Goal: Task Accomplishment & Management: Use online tool/utility

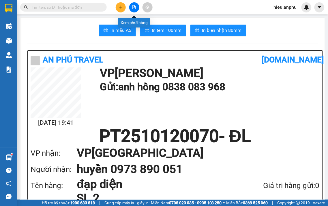
click at [134, 8] on icon "file-add" at bounding box center [134, 7] width 3 height 4
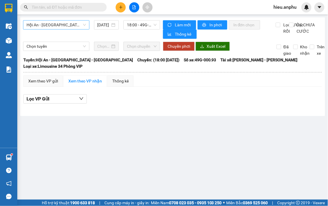
click at [82, 27] on span "Hội An - [GEOGRAPHIC_DATA] - [GEOGRAPHIC_DATA]" at bounding box center [57, 25] width 60 height 9
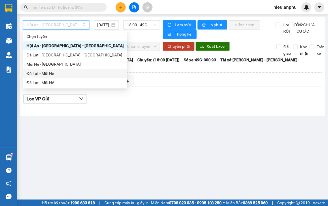
click at [39, 73] on div "Đà Lạt - Mũi Né" at bounding box center [75, 73] width 97 height 6
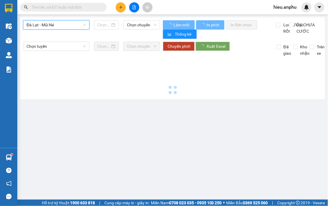
type input "[DATE]"
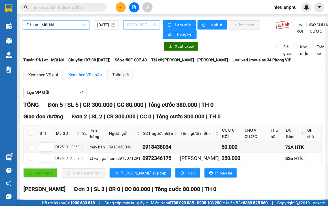
click at [149, 27] on span "07:30 - 50F-007.43" at bounding box center [142, 25] width 30 height 9
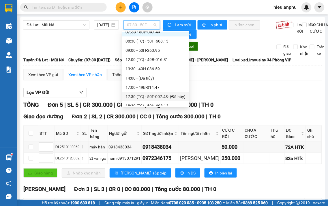
scroll to position [28, 0]
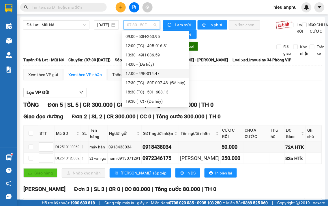
click at [152, 73] on div "17:00 - 49B-014.47" at bounding box center [156, 73] width 60 height 6
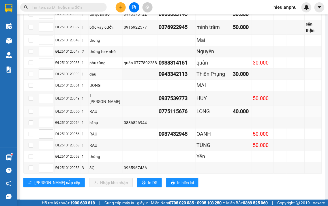
scroll to position [281, 0]
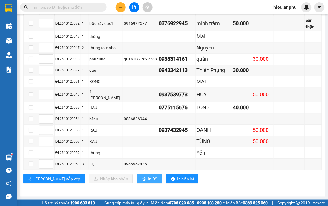
click at [148, 175] on span "In DS" at bounding box center [152, 178] width 9 height 6
